Goal: Check status: Check status

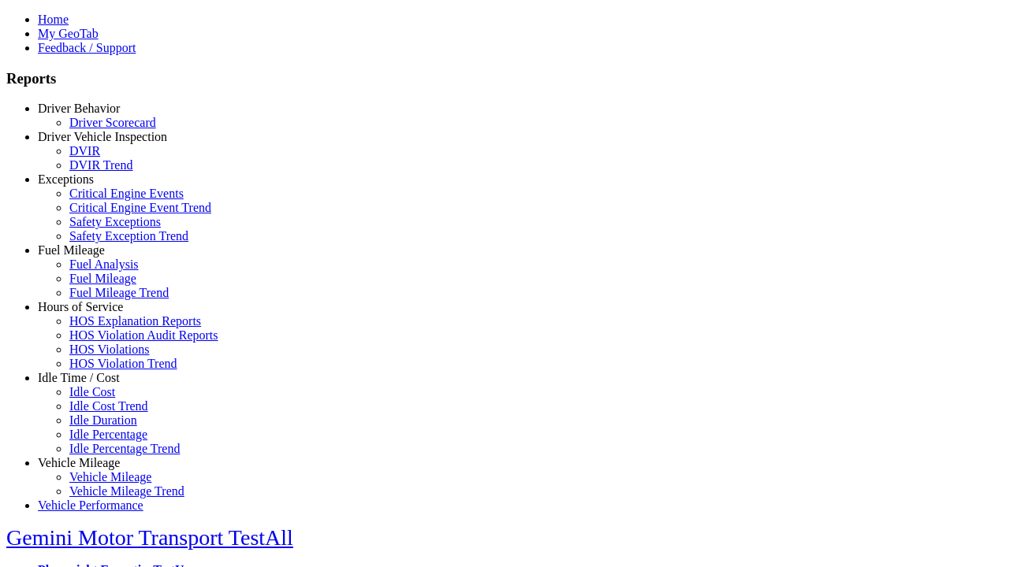
click at [91, 186] on link "Exceptions" at bounding box center [66, 179] width 56 height 13
click at [102, 229] on link "Safety Exceptions" at bounding box center [114, 221] width 91 height 13
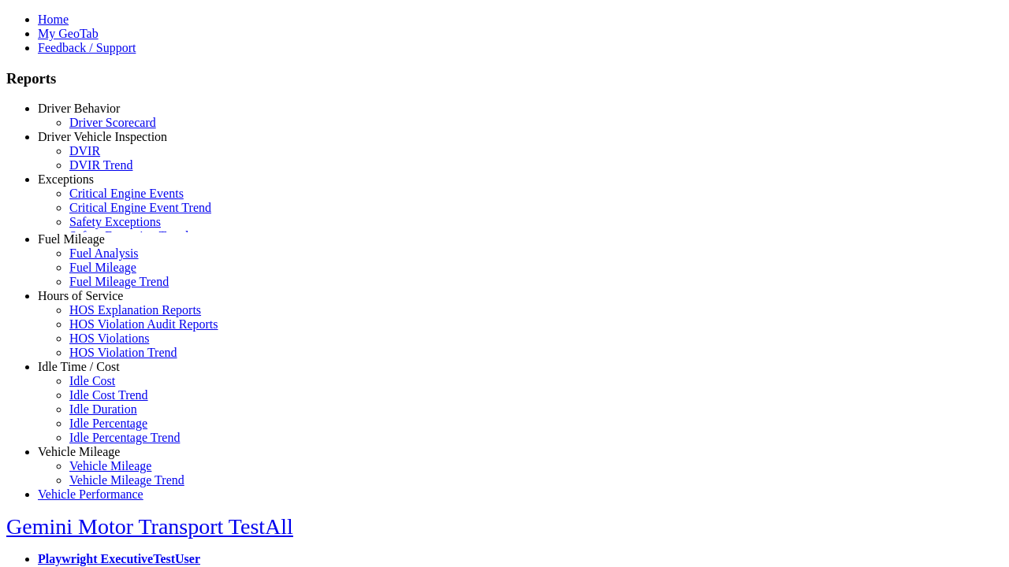
scroll to position [14, 0]
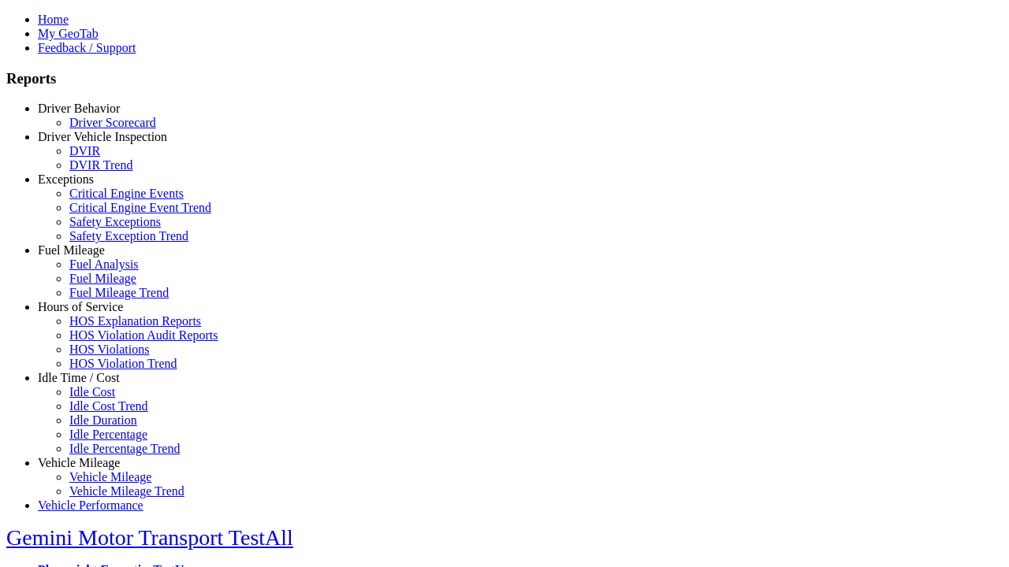
select select
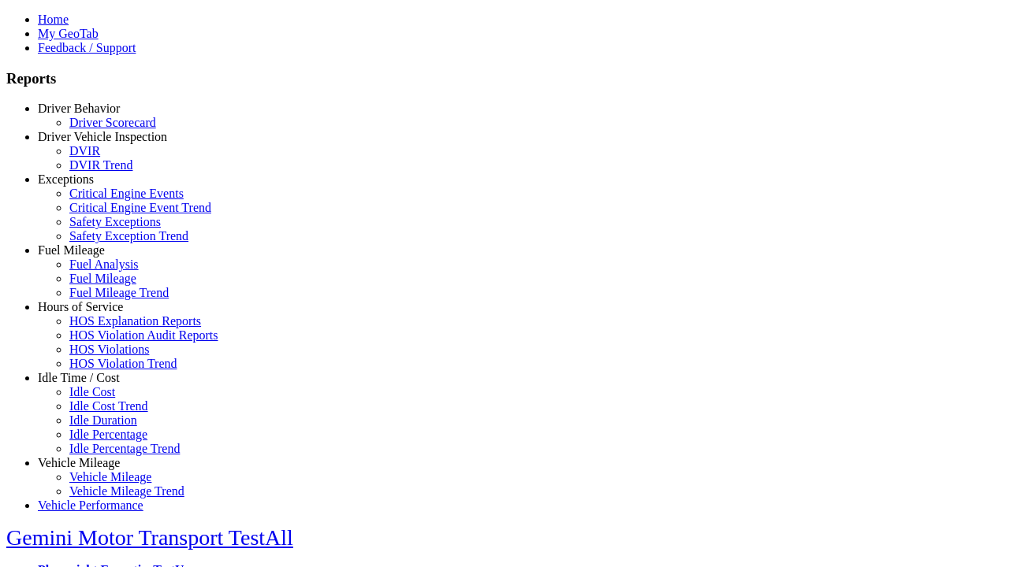
select select
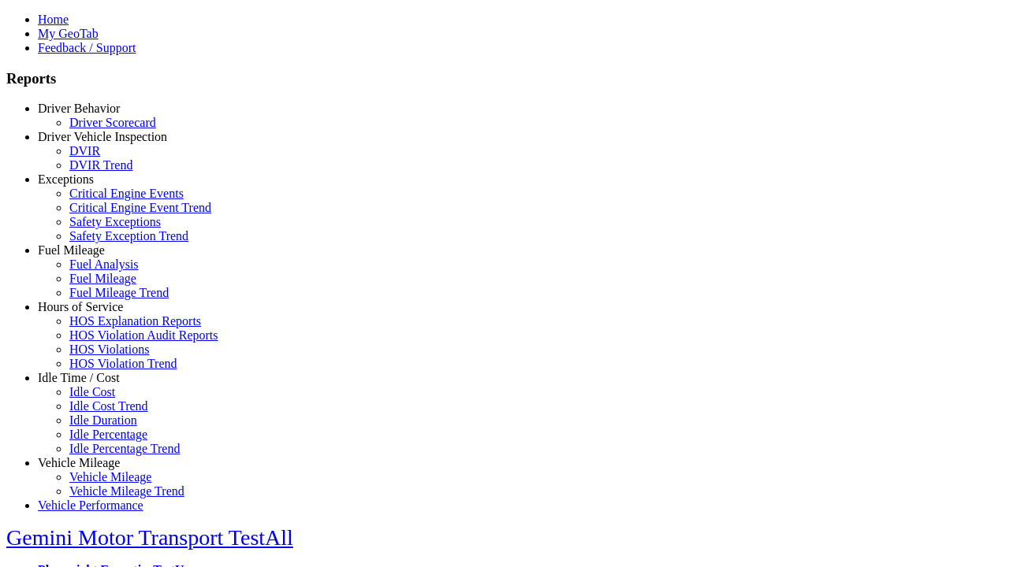
select select
